Goal: Transaction & Acquisition: Purchase product/service

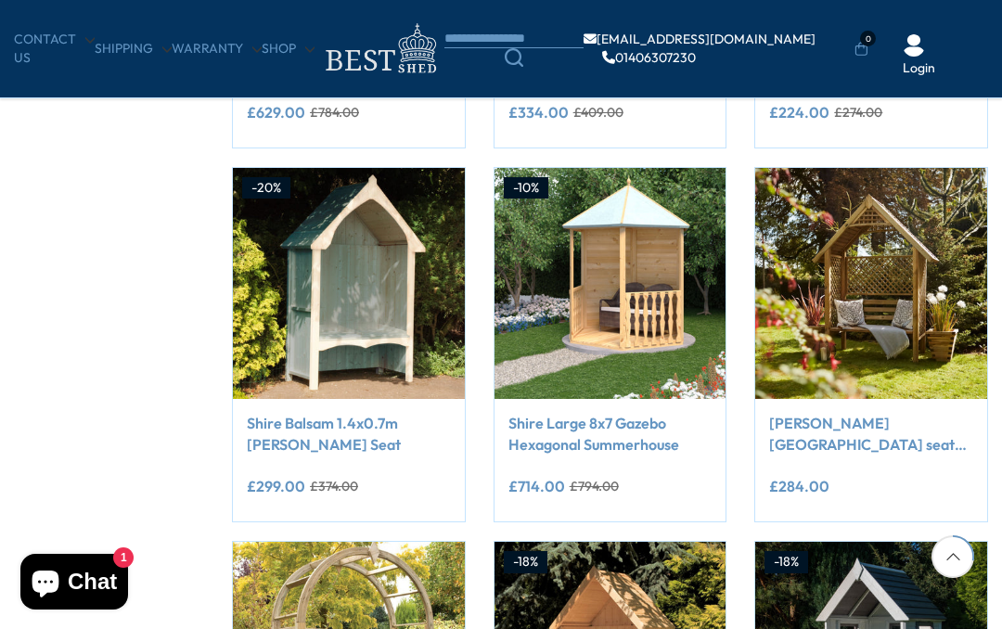
scroll to position [552, 0]
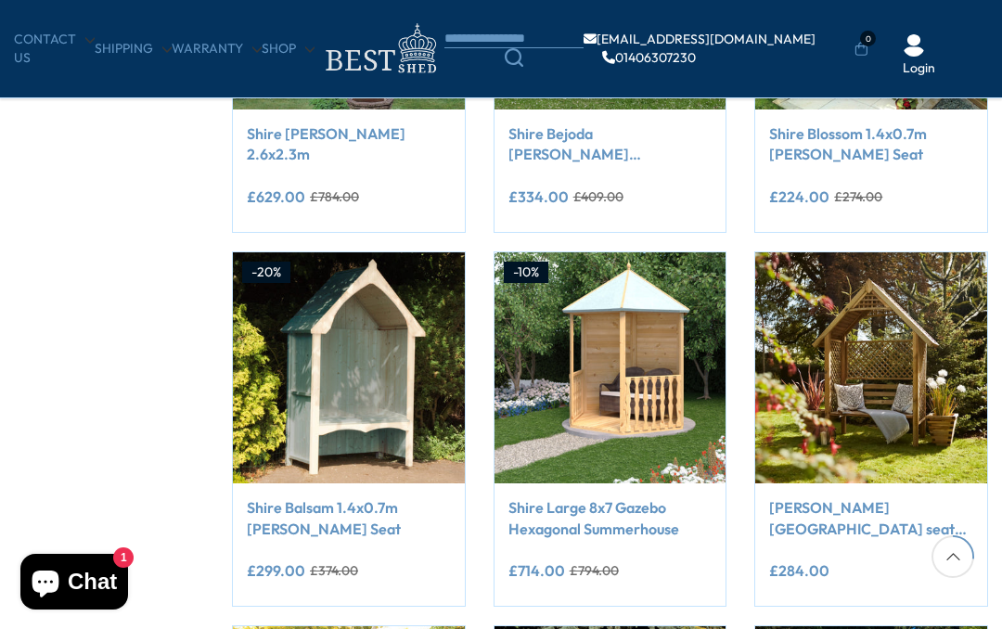
click at [366, 289] on img at bounding box center [349, 368] width 232 height 232
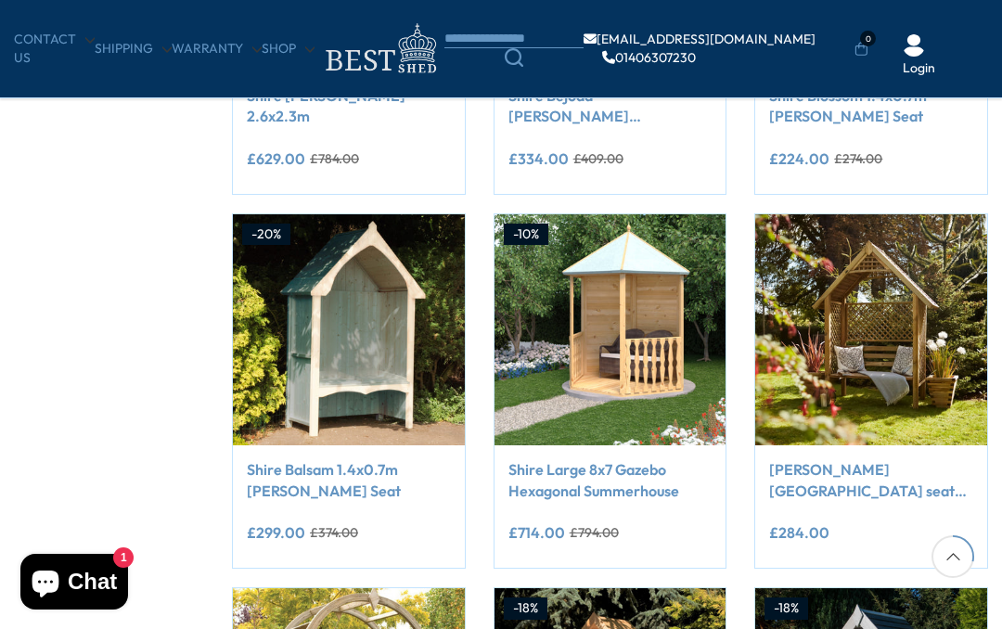
scroll to position [596, 0]
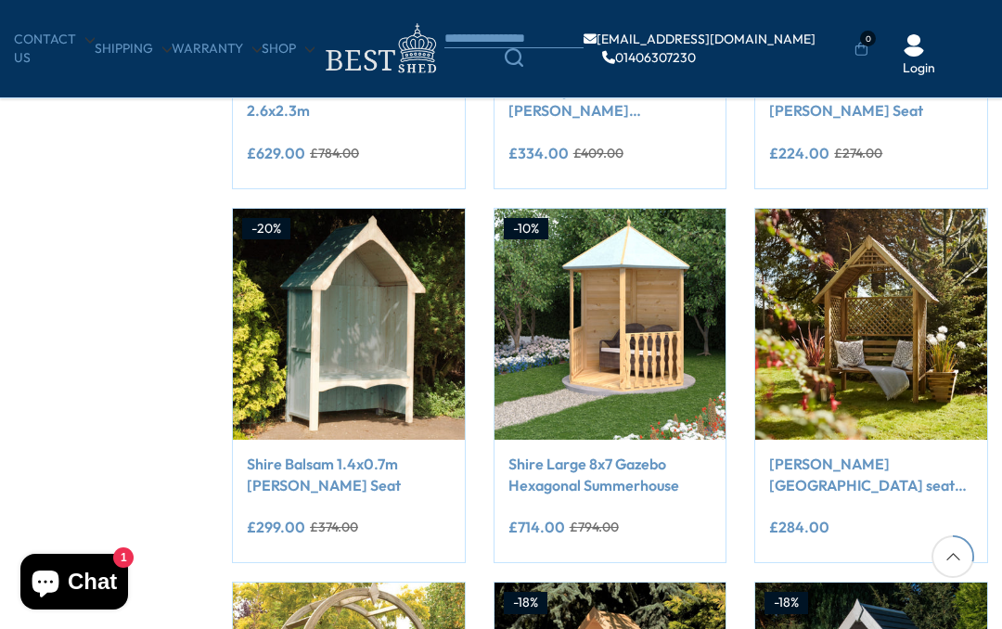
click at [328, 332] on img at bounding box center [349, 325] width 232 height 232
